Goal: Information Seeking & Learning: Check status

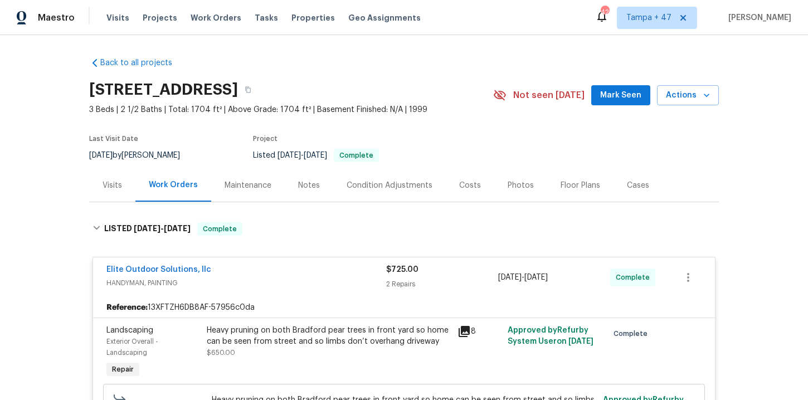
click at [214, 13] on span "Work Orders" at bounding box center [216, 17] width 51 height 11
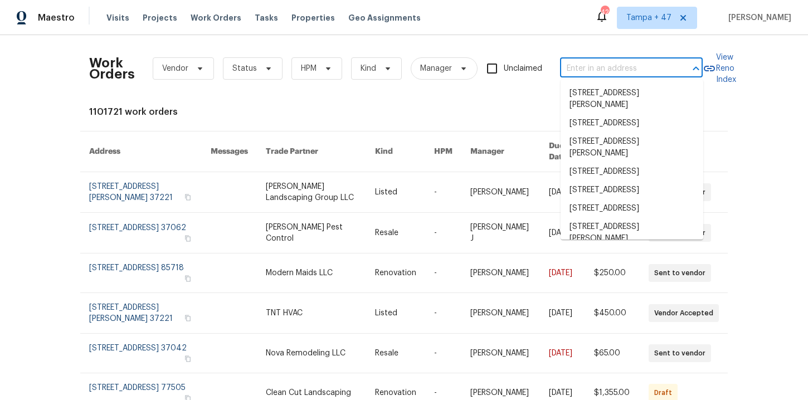
click at [579, 70] on input "text" at bounding box center [615, 68] width 111 height 17
paste input "[STREET_ADDRESS][PERSON_NAME]"
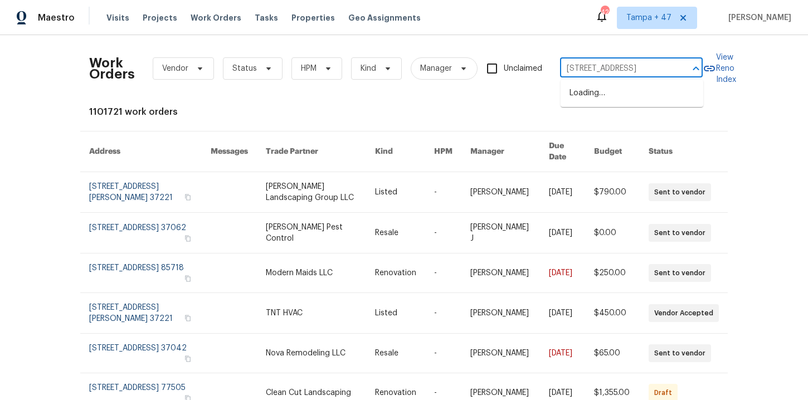
type input "[STREET_ADDRESS]"
click at [614, 94] on li "[STREET_ADDRESS]" at bounding box center [631, 93] width 143 height 18
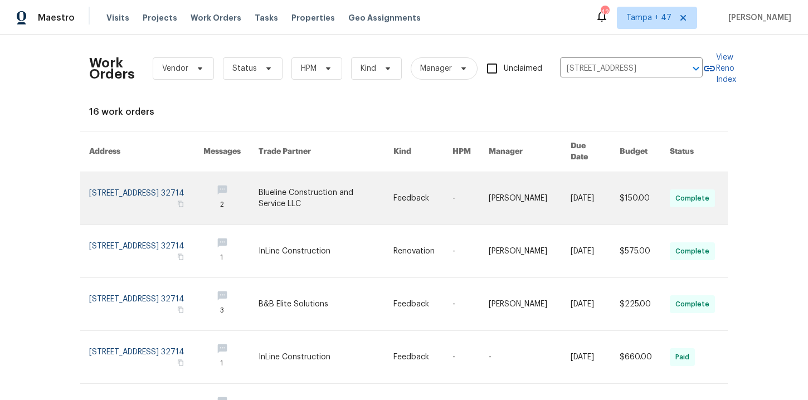
click at [125, 179] on link at bounding box center [146, 198] width 114 height 52
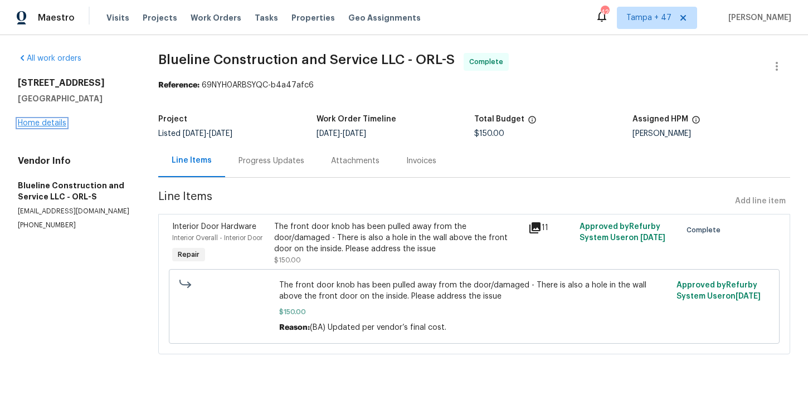
click at [50, 124] on link "Home details" at bounding box center [42, 123] width 48 height 8
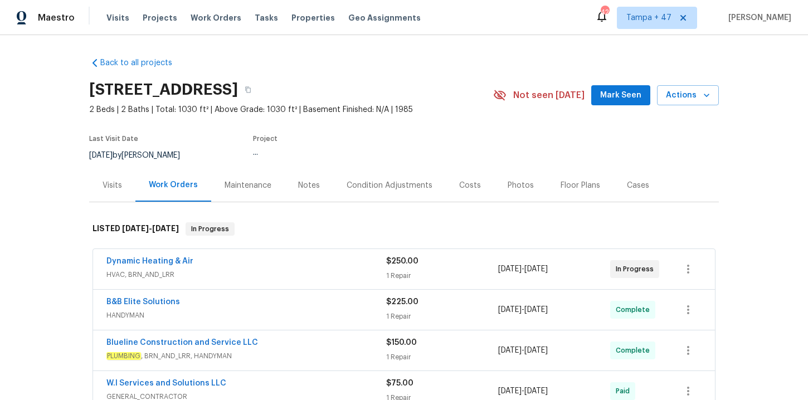
scroll to position [203, 0]
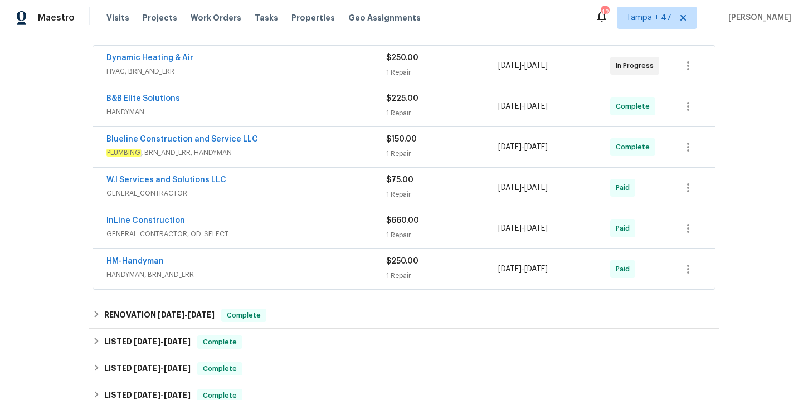
click at [312, 147] on div "Blueline Construction and Service LLC" at bounding box center [246, 140] width 280 height 13
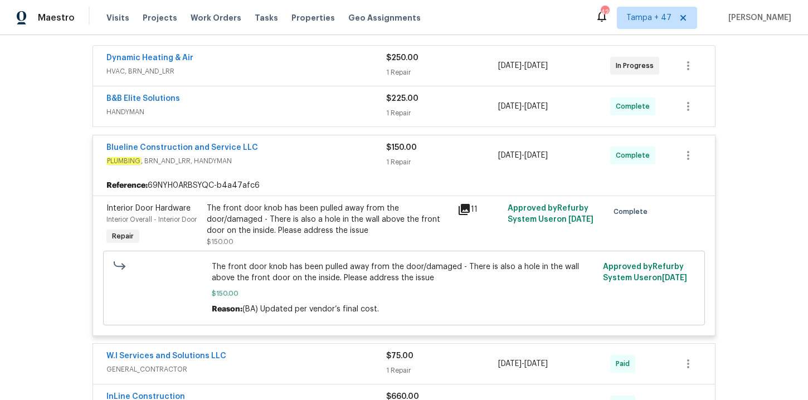
click at [293, 106] on div "B&B Elite Solutions" at bounding box center [246, 99] width 280 height 13
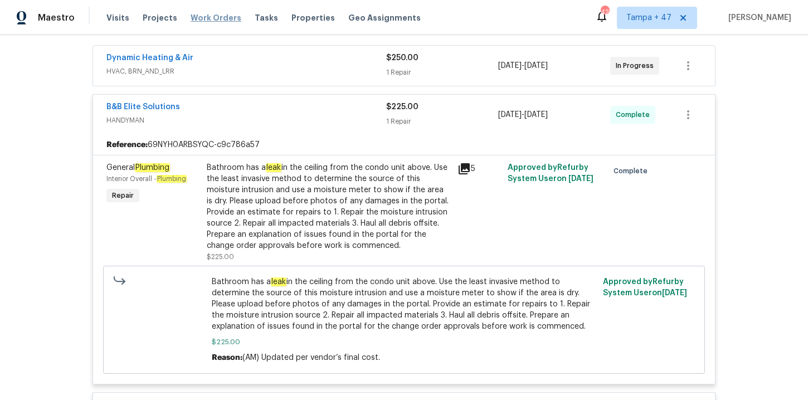
click at [214, 18] on span "Work Orders" at bounding box center [216, 17] width 51 height 11
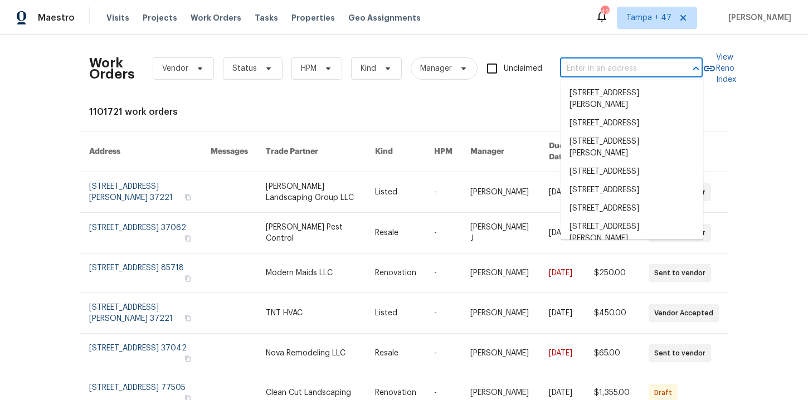
click at [577, 65] on input "text" at bounding box center [615, 68] width 111 height 17
paste input "[STREET_ADDRESS][PERSON_NAME]"
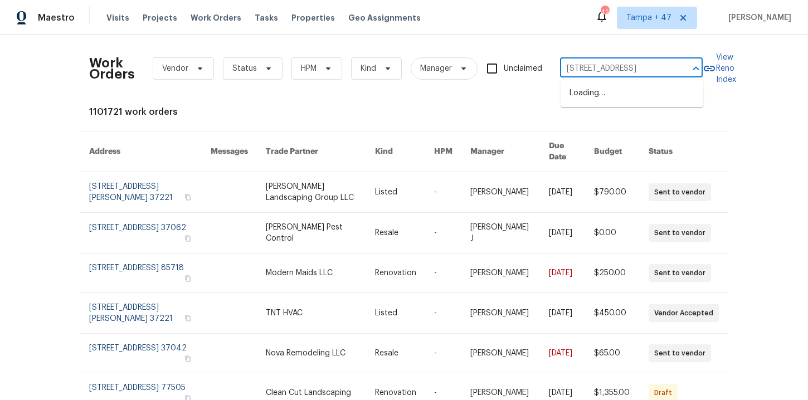
type input "[STREET_ADDRESS]"
click at [599, 91] on li "[STREET_ADDRESS]" at bounding box center [631, 93] width 143 height 18
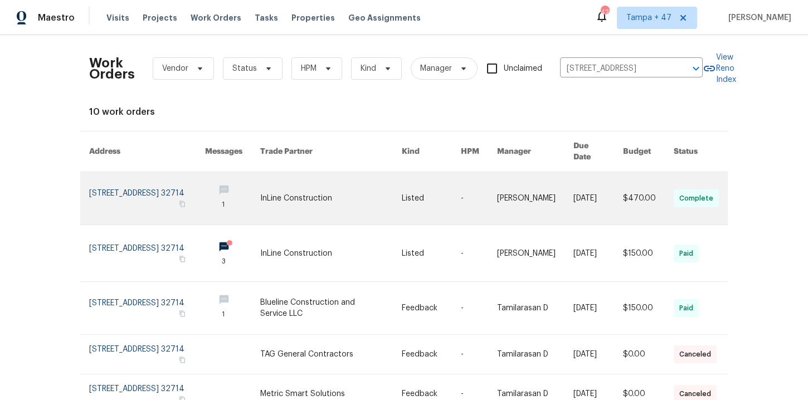
click at [122, 178] on link at bounding box center [147, 198] width 116 height 52
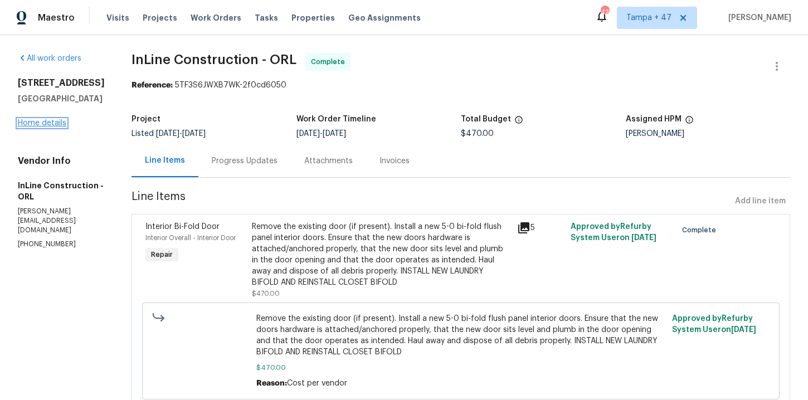
click at [47, 127] on link "Home details" at bounding box center [42, 123] width 48 height 8
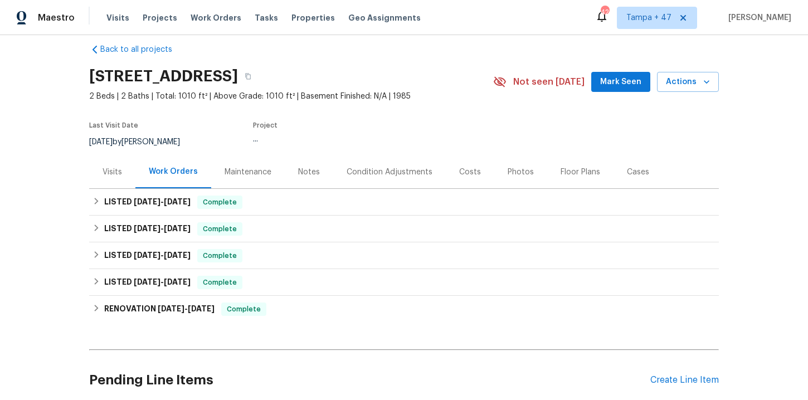
scroll to position [17, 0]
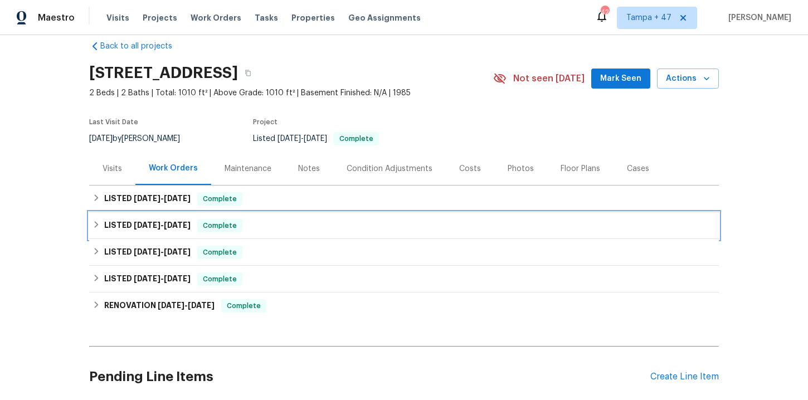
click at [275, 232] on div "LISTED [DATE] - [DATE] Complete" at bounding box center [403, 225] width 623 height 13
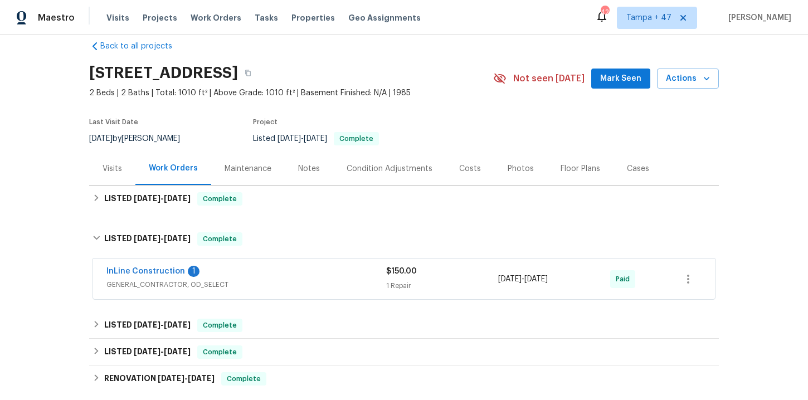
click at [299, 290] on span "GENERAL_CONTRACTOR, OD_SELECT" at bounding box center [246, 284] width 280 height 11
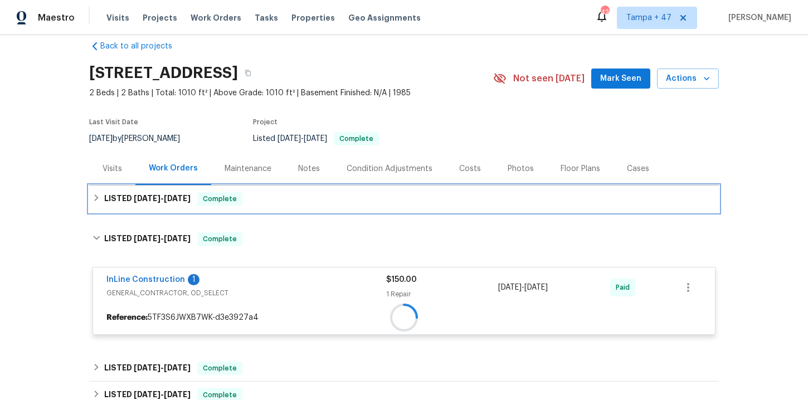
click at [276, 206] on div "LISTED [DATE] - [DATE] Complete" at bounding box center [403, 198] width 623 height 13
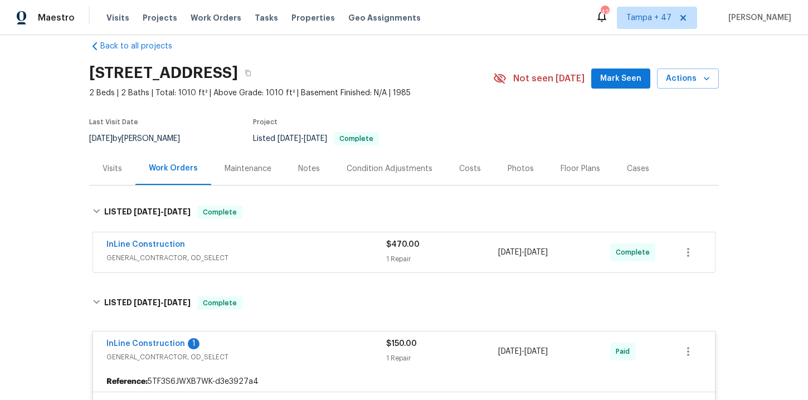
click at [300, 264] on span "GENERAL_CONTRACTOR, OD_SELECT" at bounding box center [246, 257] width 280 height 11
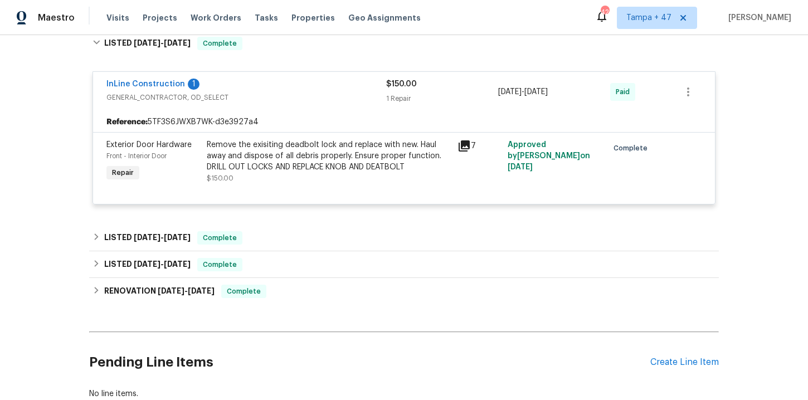
scroll to position [539, 0]
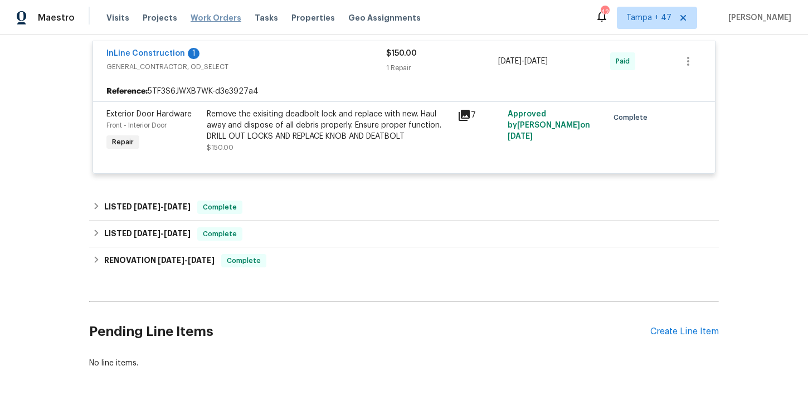
click at [206, 15] on span "Work Orders" at bounding box center [216, 17] width 51 height 11
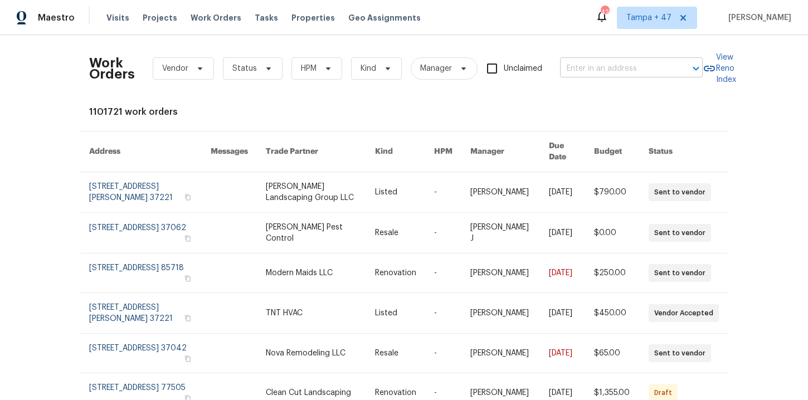
click at [602, 71] on input "text" at bounding box center [615, 68] width 111 height 17
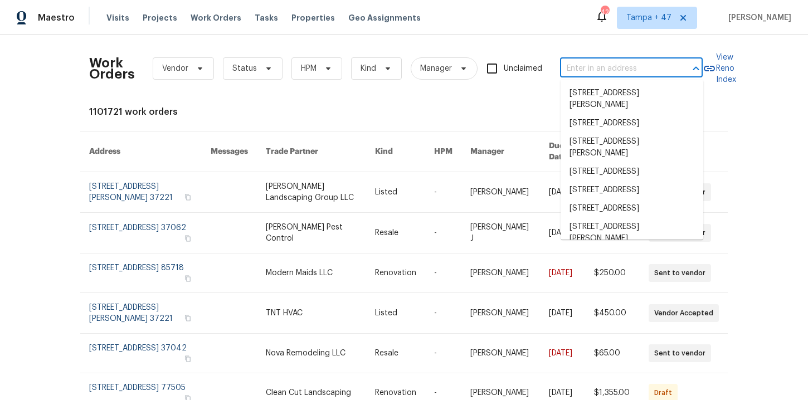
paste input "[STREET_ADDRESS][PERSON_NAME]"
type input "[STREET_ADDRESS][PERSON_NAME]"
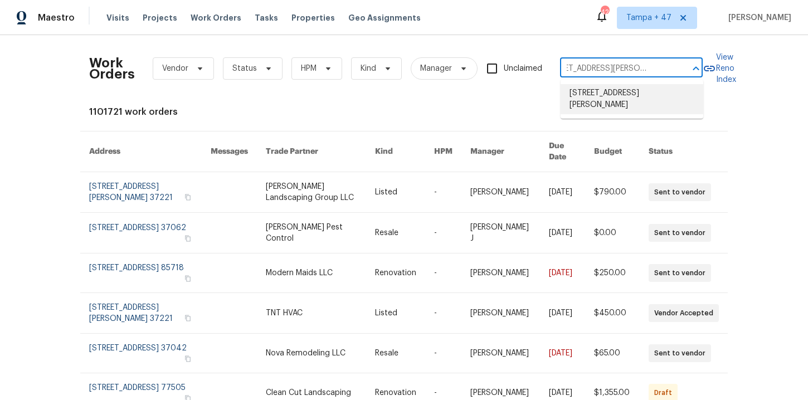
click at [630, 94] on li "[STREET_ADDRESS][PERSON_NAME]" at bounding box center [631, 99] width 143 height 30
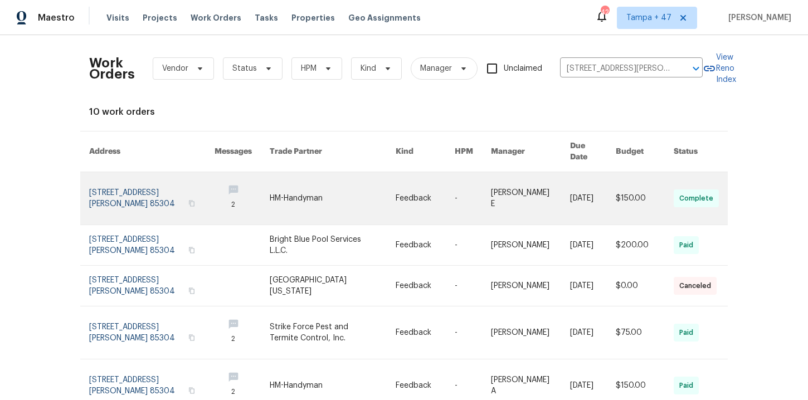
click at [119, 184] on link at bounding box center [151, 198] width 125 height 52
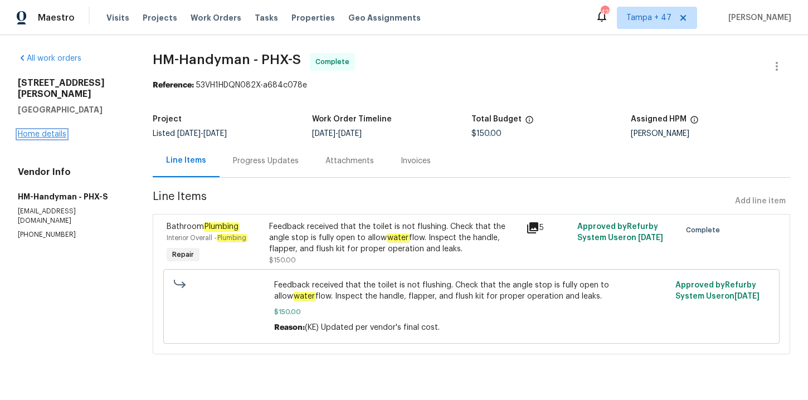
click at [52, 130] on link "Home details" at bounding box center [42, 134] width 48 height 8
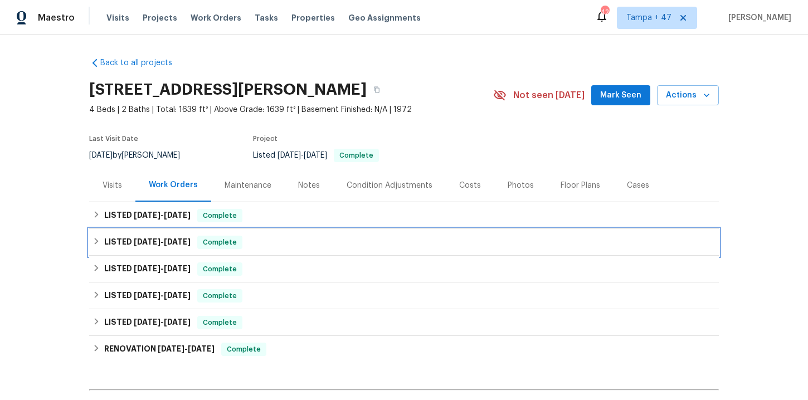
click at [285, 243] on div "LISTED [DATE] - [DATE] Complete" at bounding box center [403, 242] width 623 height 13
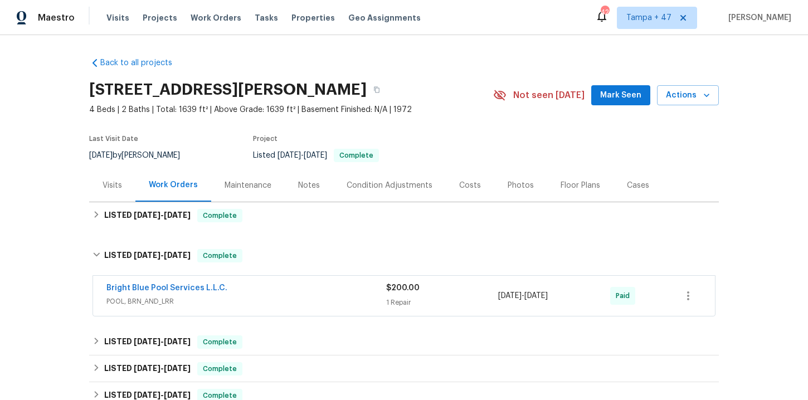
click at [306, 295] on div "Bright Blue Pool Services L.L.C." at bounding box center [246, 288] width 280 height 13
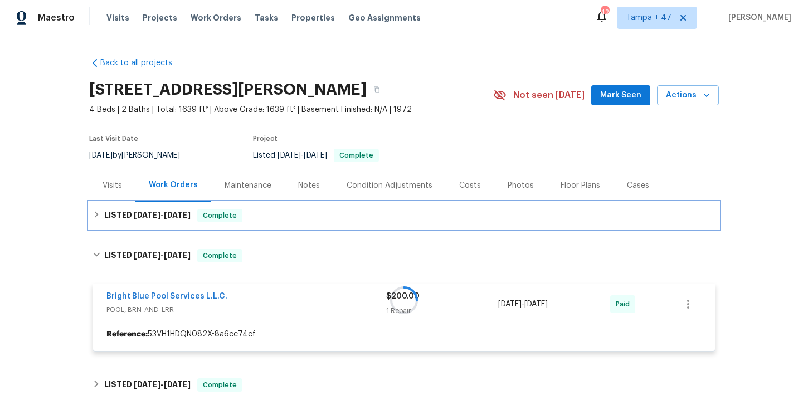
click at [291, 214] on div "LISTED [DATE] - [DATE] Complete" at bounding box center [403, 215] width 623 height 13
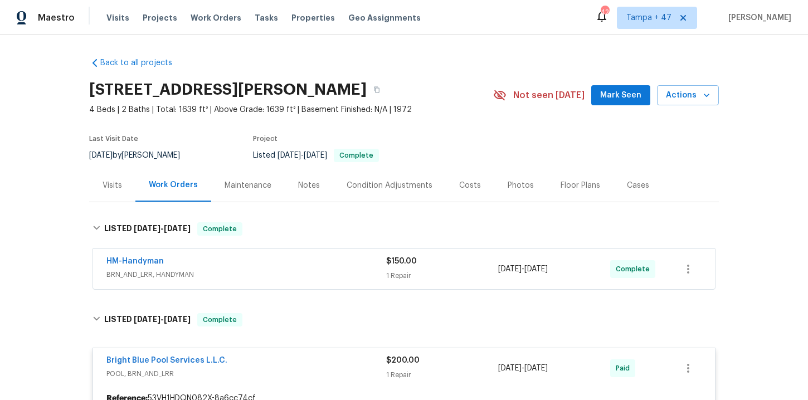
click at [305, 270] on span "BRN_AND_LRR, HANDYMAN" at bounding box center [246, 274] width 280 height 11
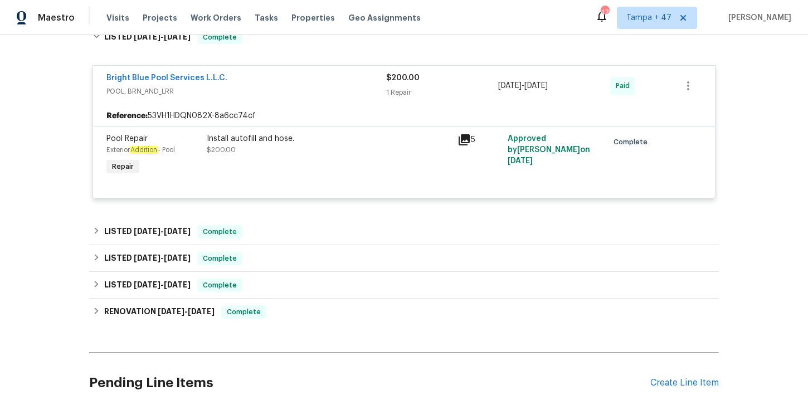
scroll to position [484, 0]
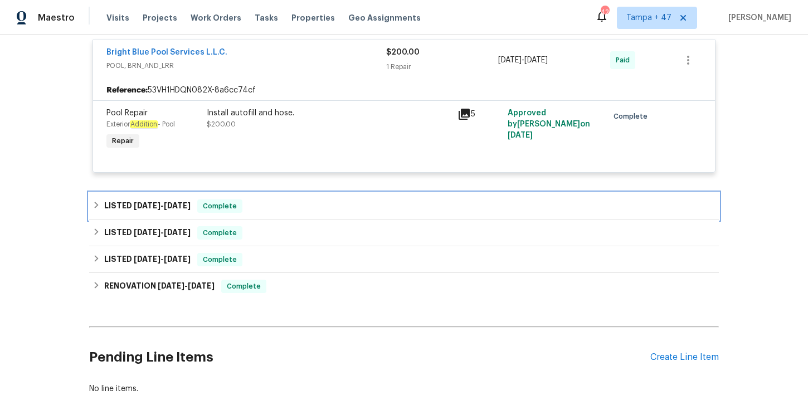
click at [345, 205] on div "LISTED [DATE] - [DATE] Complete" at bounding box center [403, 205] width 623 height 13
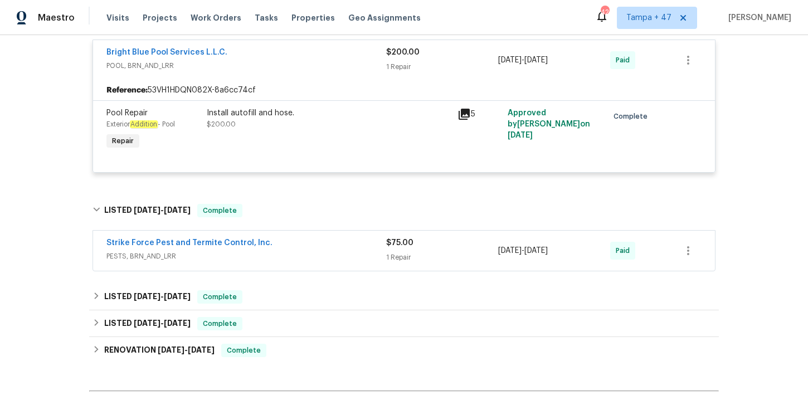
click at [332, 248] on div "Strike Force Pest and Termite Control, Inc." at bounding box center [246, 243] width 280 height 13
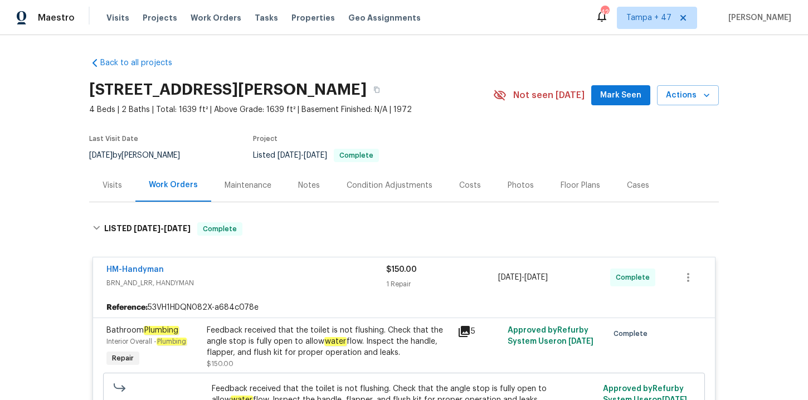
scroll to position [2, 0]
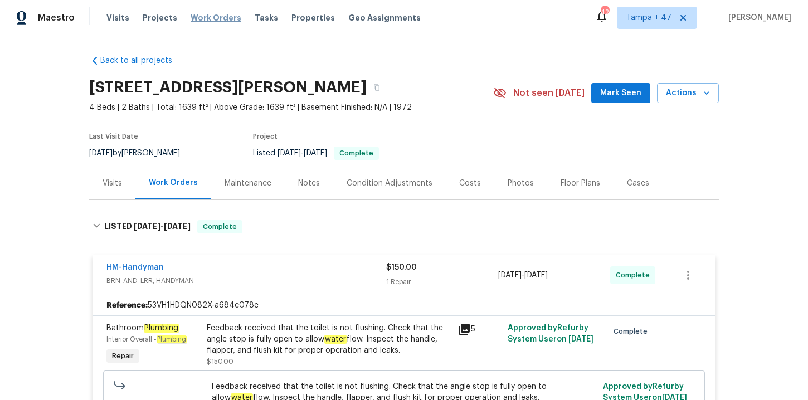
click at [206, 19] on span "Work Orders" at bounding box center [216, 17] width 51 height 11
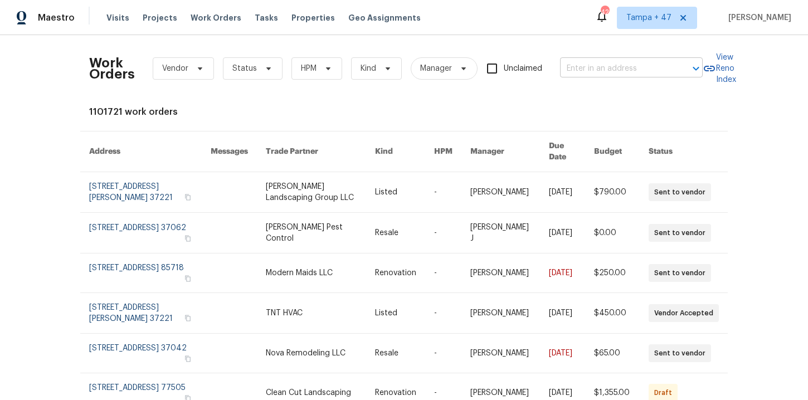
click at [613, 63] on input "text" at bounding box center [615, 68] width 111 height 17
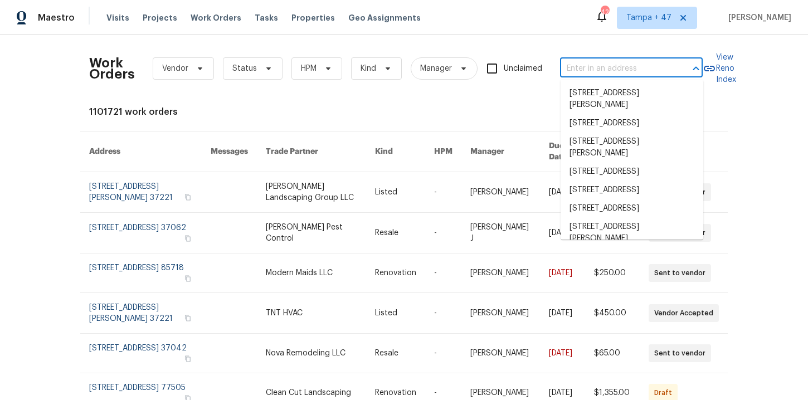
paste input "[STREET_ADDRESS][PERSON_NAME]"
type input "[STREET_ADDRESS][PERSON_NAME]"
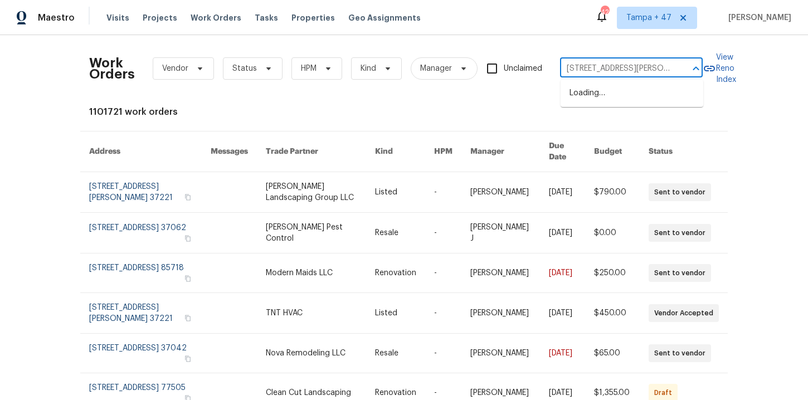
scroll to position [0, 46]
click at [594, 100] on li "[STREET_ADDRESS]" at bounding box center [631, 93] width 143 height 18
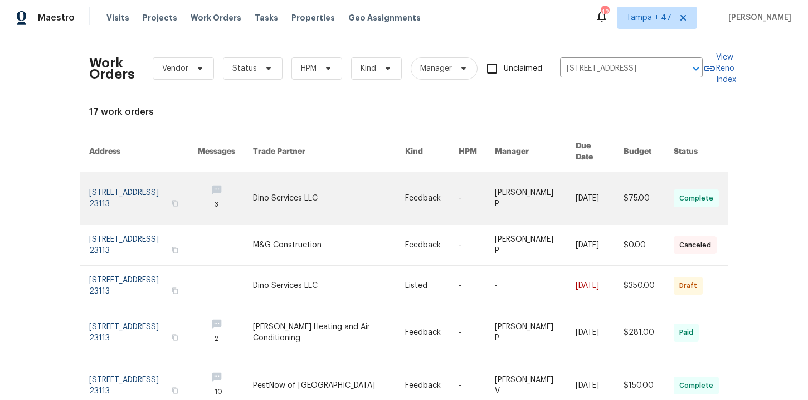
click at [146, 174] on link at bounding box center [143, 198] width 109 height 52
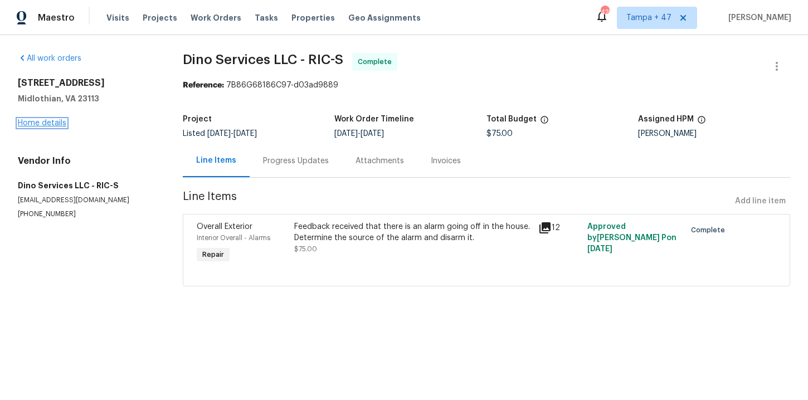
click at [47, 125] on link "Home details" at bounding box center [42, 123] width 48 height 8
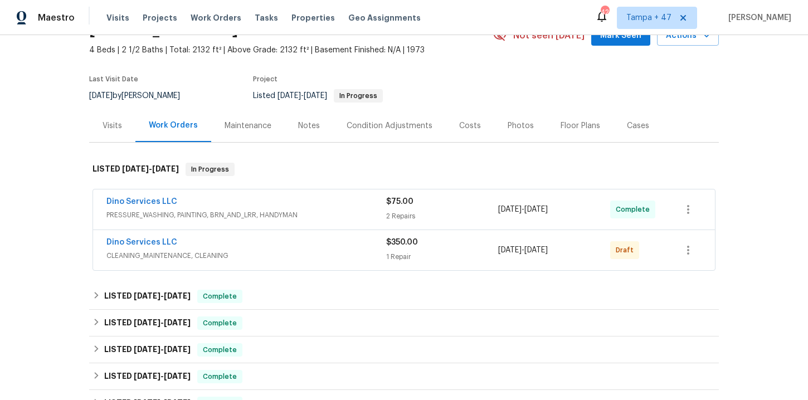
scroll to position [110, 0]
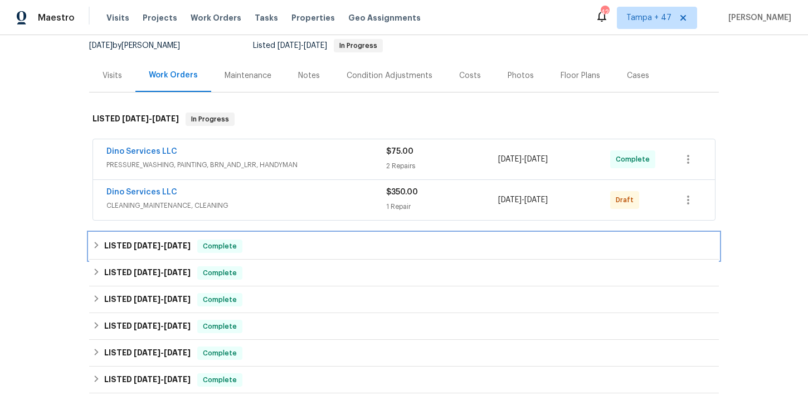
click at [282, 247] on div "LISTED [DATE] - [DATE] Complete" at bounding box center [403, 246] width 623 height 13
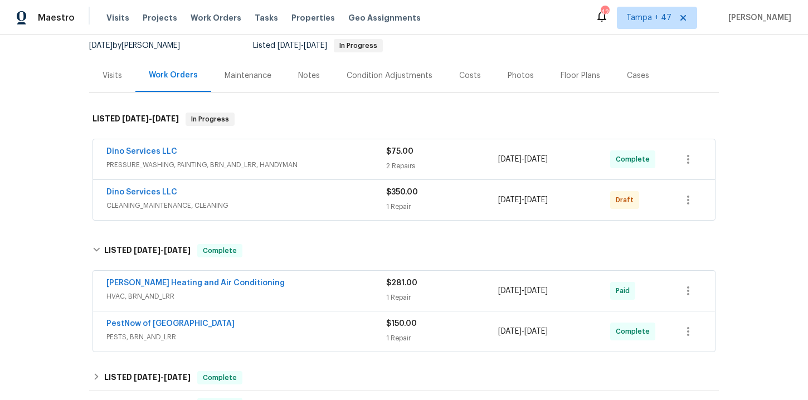
click at [279, 343] on div "PestNow of Central VA PESTS, BRN_AND_LRR" at bounding box center [246, 331] width 280 height 27
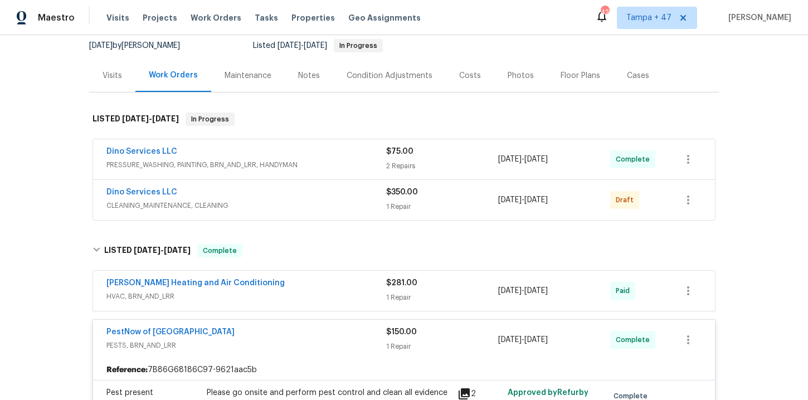
click at [303, 199] on div "Dino Services LLC" at bounding box center [246, 193] width 280 height 13
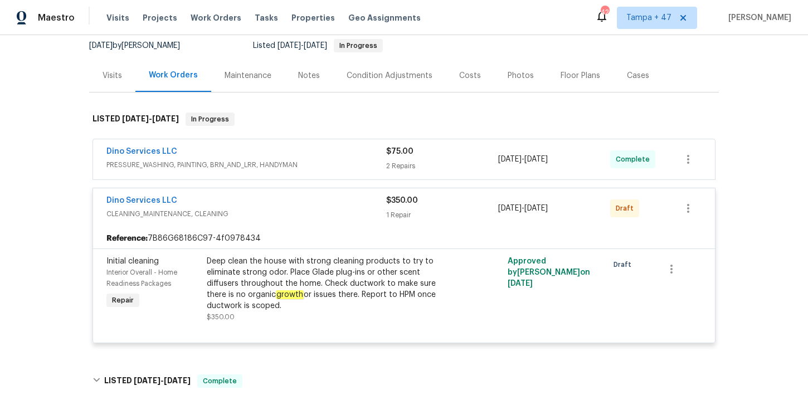
click at [318, 167] on span "PRESSURE_WASHING, PAINTING, BRN_AND_LRR, HANDYMAN" at bounding box center [246, 164] width 280 height 11
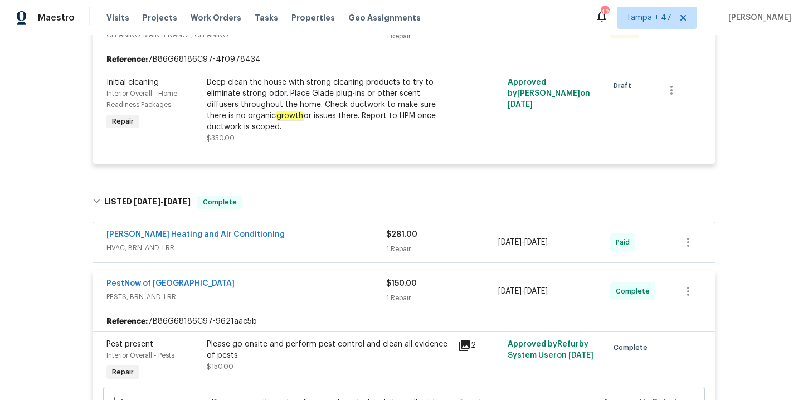
scroll to position [578, 0]
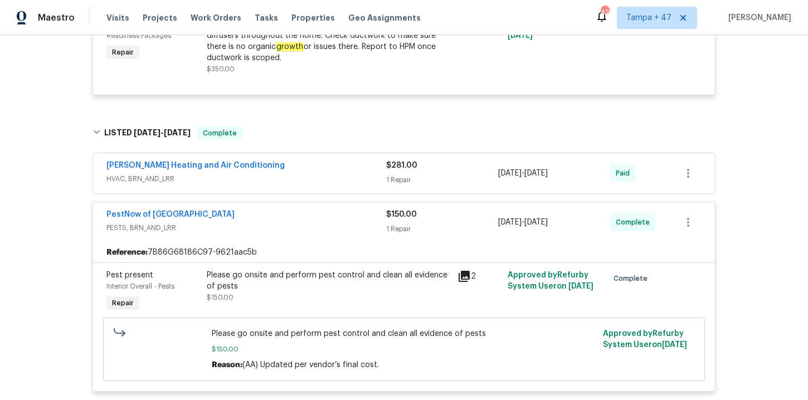
click at [315, 173] on span "HVAC, BRN_AND_LRR" at bounding box center [246, 178] width 280 height 11
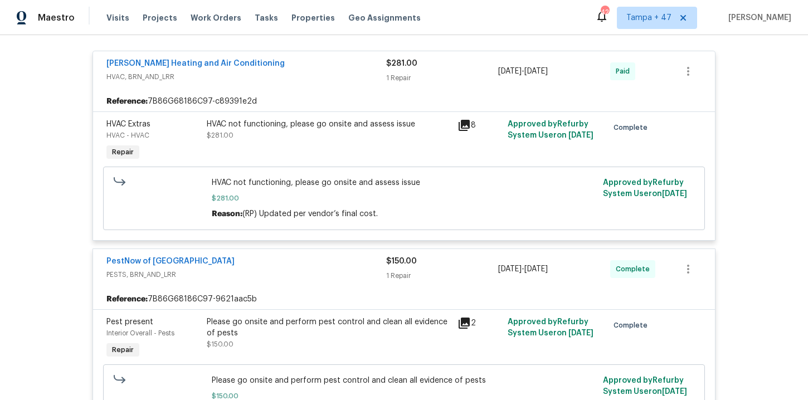
scroll to position [689, 0]
click at [220, 16] on span "Work Orders" at bounding box center [216, 17] width 51 height 11
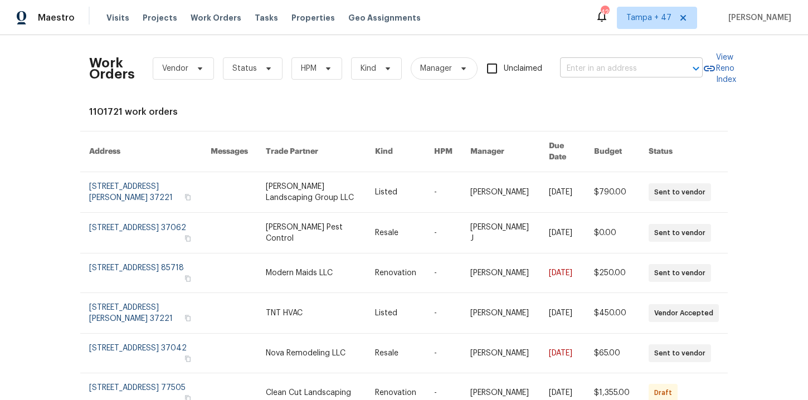
click at [601, 68] on input "text" at bounding box center [615, 68] width 111 height 17
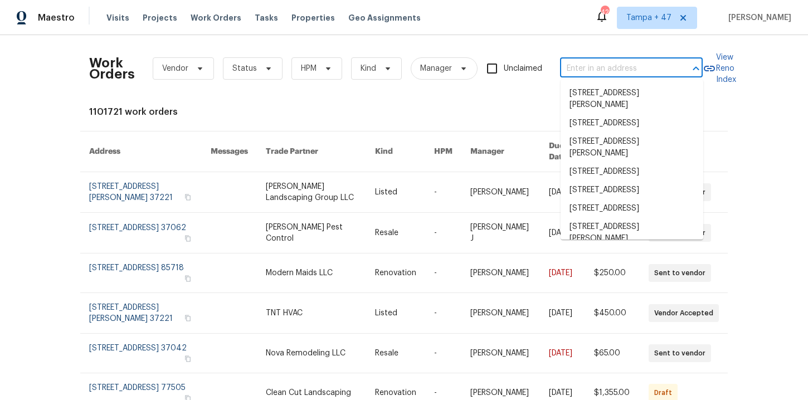
paste input "[STREET_ADDRESS]"
type input "[STREET_ADDRESS]"
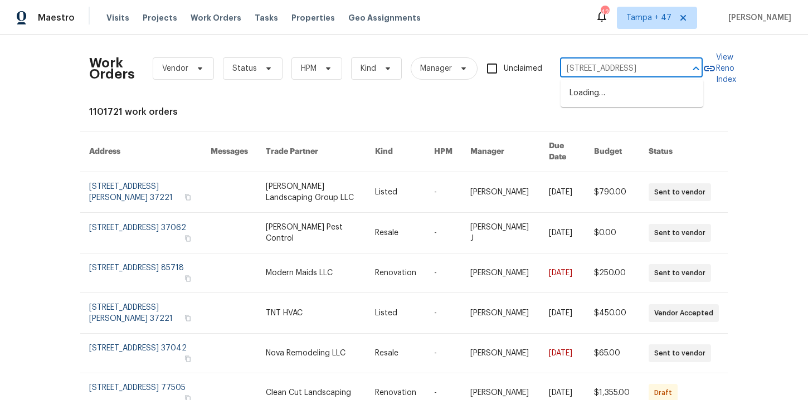
scroll to position [0, 16]
click at [602, 90] on li "[STREET_ADDRESS]" at bounding box center [631, 93] width 143 height 18
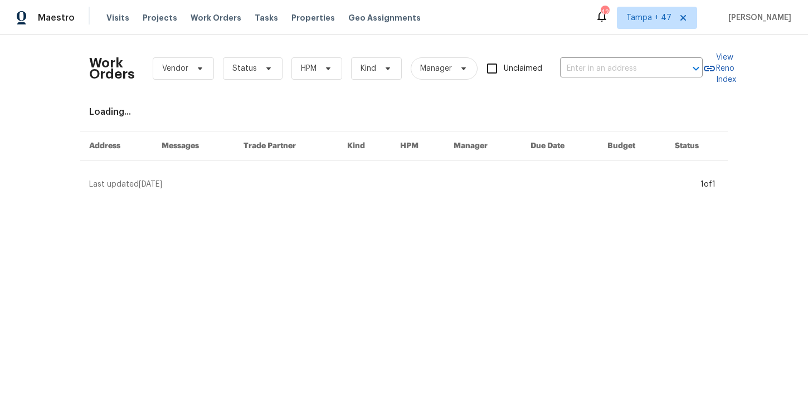
type input "[STREET_ADDRESS]"
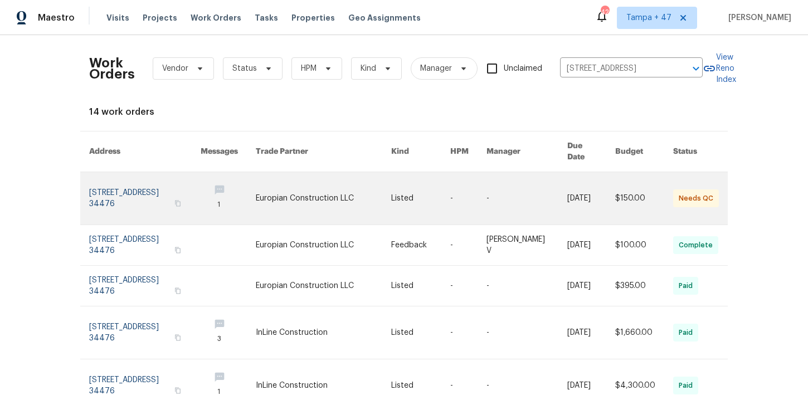
click at [126, 183] on link at bounding box center [144, 198] width 111 height 52
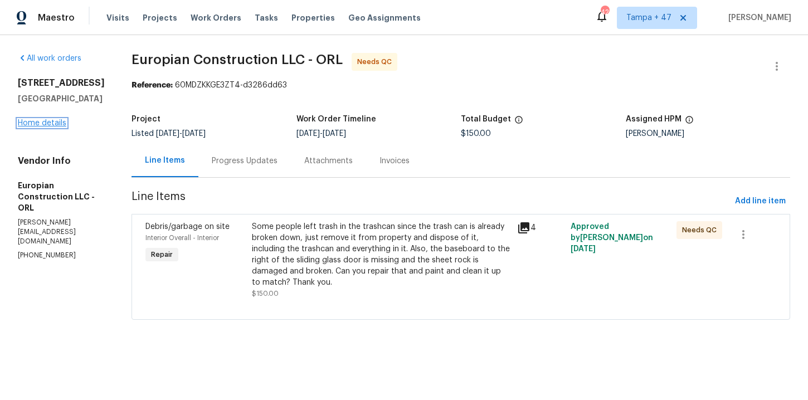
click at [55, 124] on link "Home details" at bounding box center [42, 123] width 48 height 8
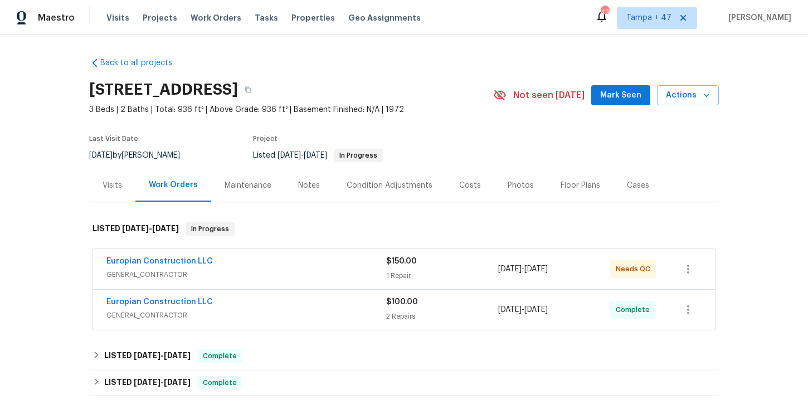
scroll to position [109, 0]
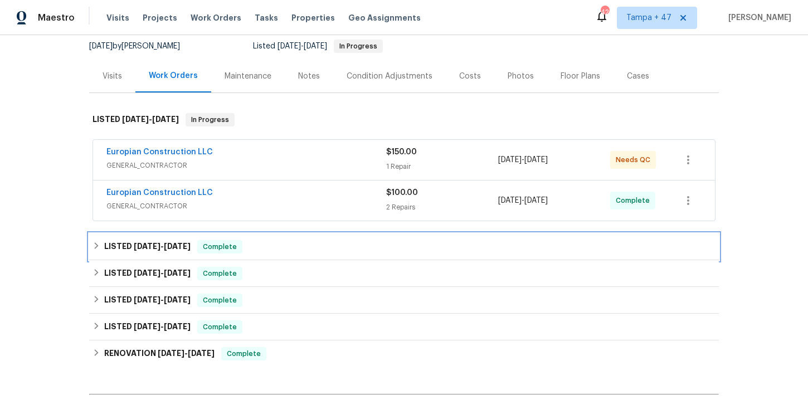
click at [274, 240] on div "LISTED [DATE] - [DATE] Complete" at bounding box center [403, 246] width 623 height 13
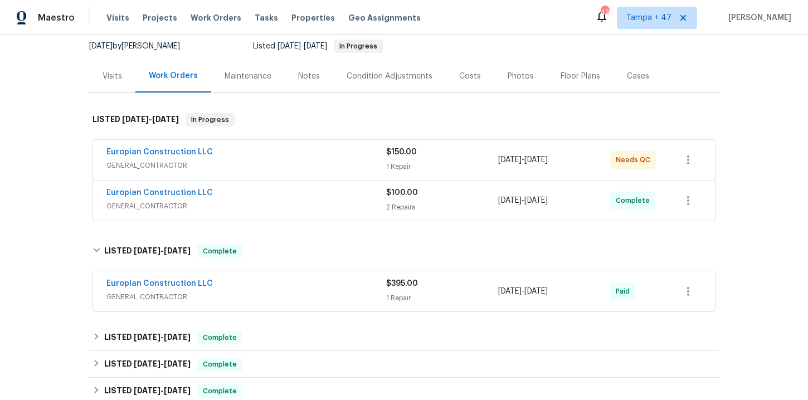
click at [281, 290] on div "Europian Construction LLC" at bounding box center [246, 284] width 280 height 13
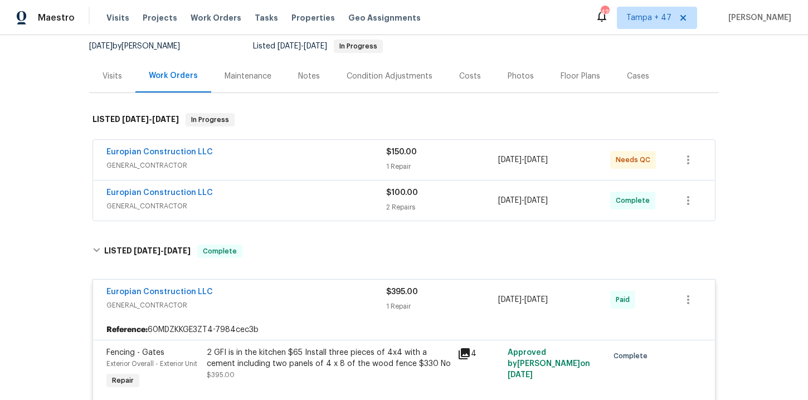
click at [283, 199] on div "Europian Construction LLC" at bounding box center [246, 193] width 280 height 13
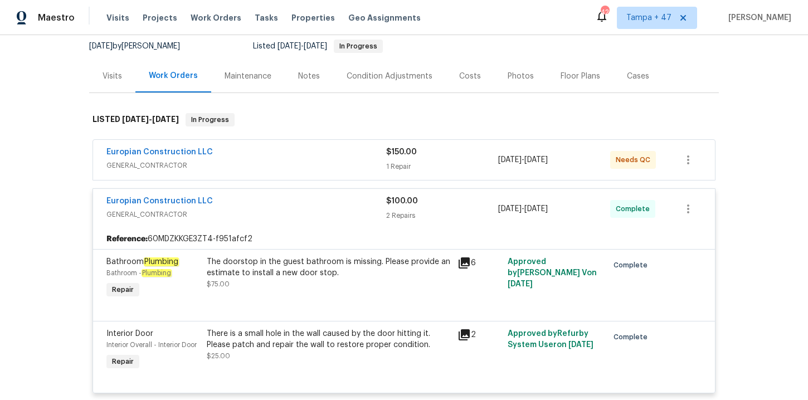
click at [281, 162] on span "GENERAL_CONTRACTOR" at bounding box center [246, 165] width 280 height 11
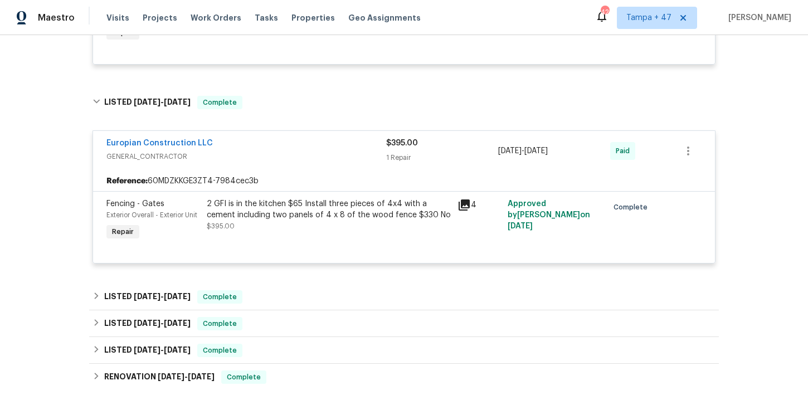
scroll to position [633, 0]
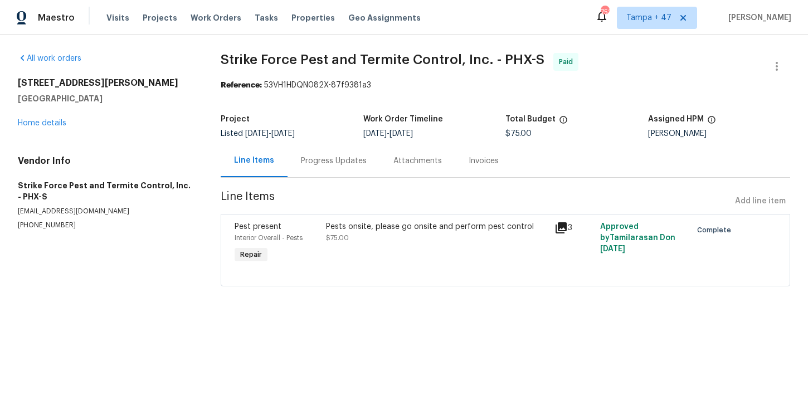
click at [309, 165] on div "Progress Updates" at bounding box center [334, 160] width 66 height 11
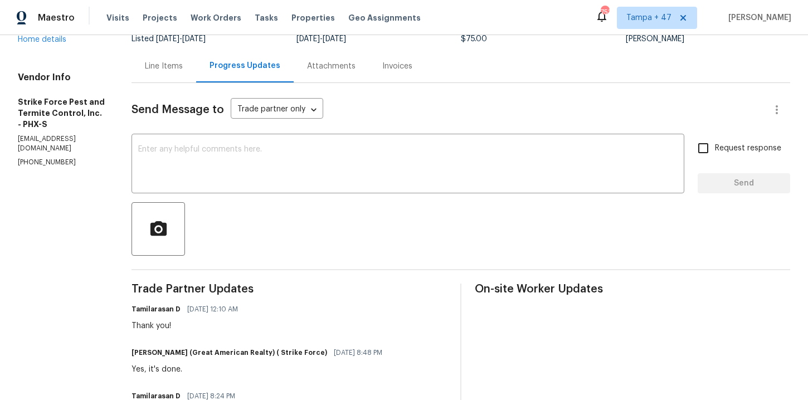
scroll to position [79, 0]
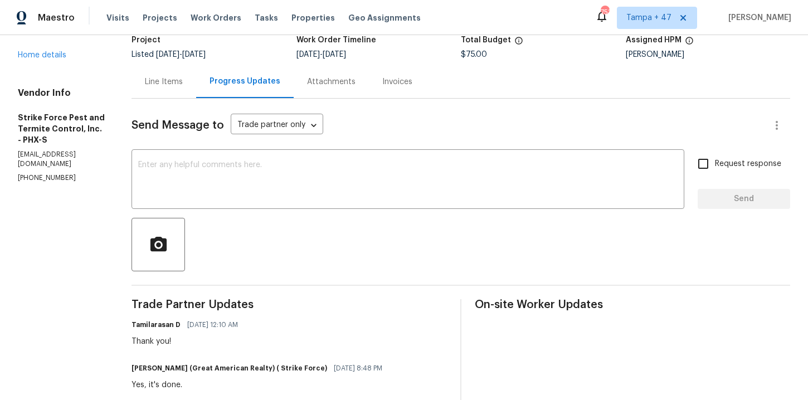
click at [175, 85] on div "Line Items" at bounding box center [164, 81] width 38 height 11
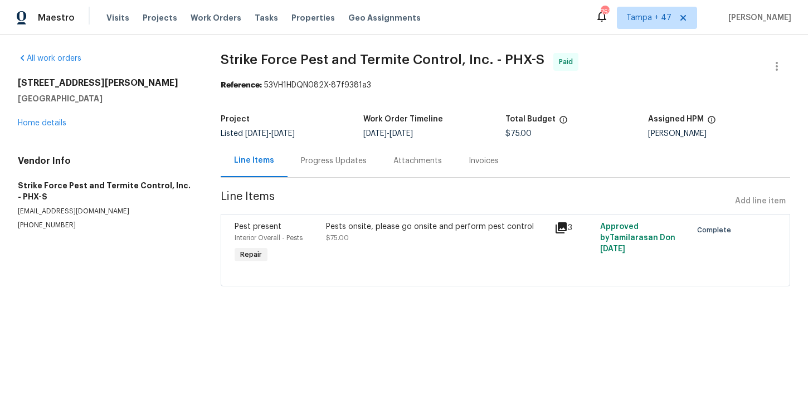
click at [374, 243] on div "Pests onsite, please go onsite and perform pest control $75.00" at bounding box center [437, 232] width 222 height 22
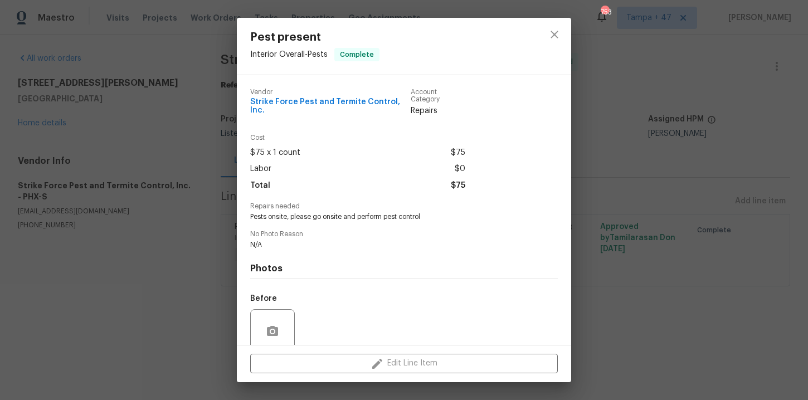
click at [300, 103] on span "Strike Force Pest and Termite Control, Inc." at bounding box center [330, 106] width 160 height 17
copy span "Strike Force Pest and Termite Control, Inc."
click at [177, 248] on div "Pest present Interior Overall - Pests Complete Vendor Strike Force Pest and Ter…" at bounding box center [404, 200] width 808 height 400
